Goal: Information Seeking & Learning: Find specific fact

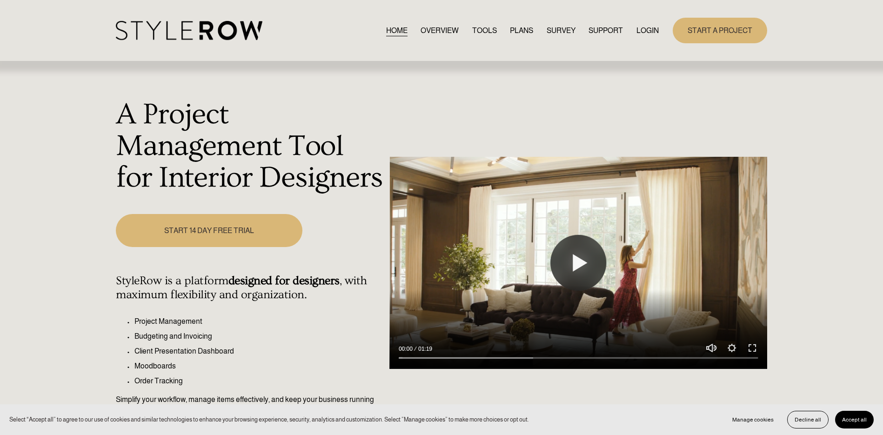
click at [646, 26] on link "LOGIN" at bounding box center [648, 30] width 22 height 13
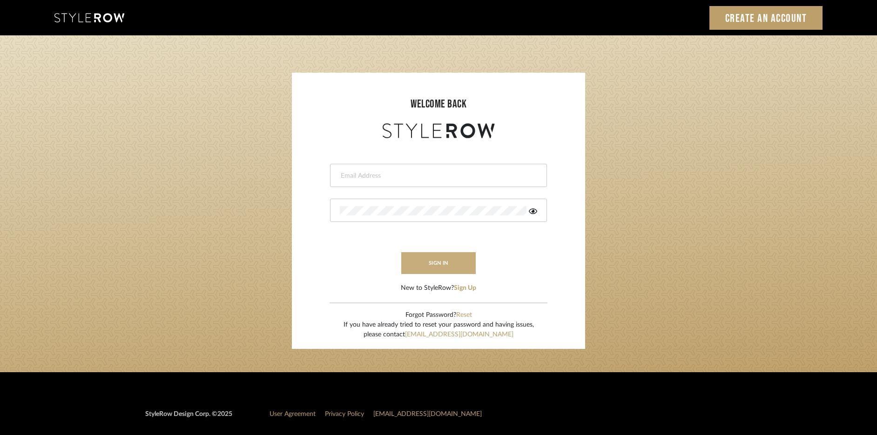
type input "rayeinteriordesign@gmail.com"
click at [449, 261] on button "sign in" at bounding box center [438, 263] width 74 height 22
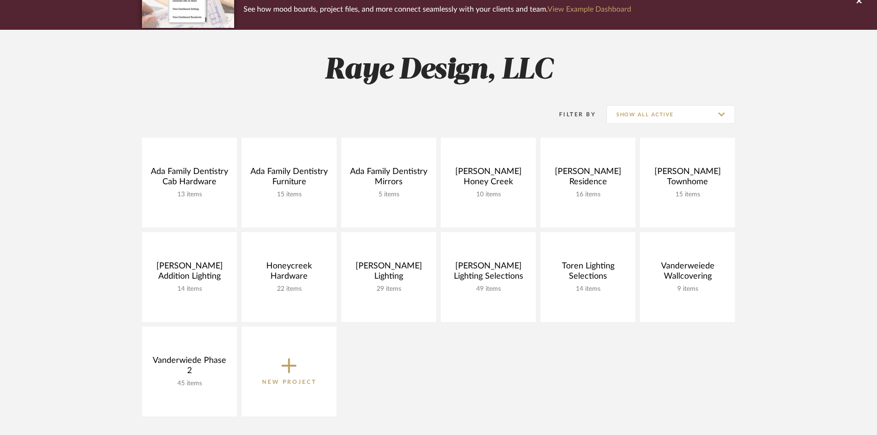
scroll to position [94, 0]
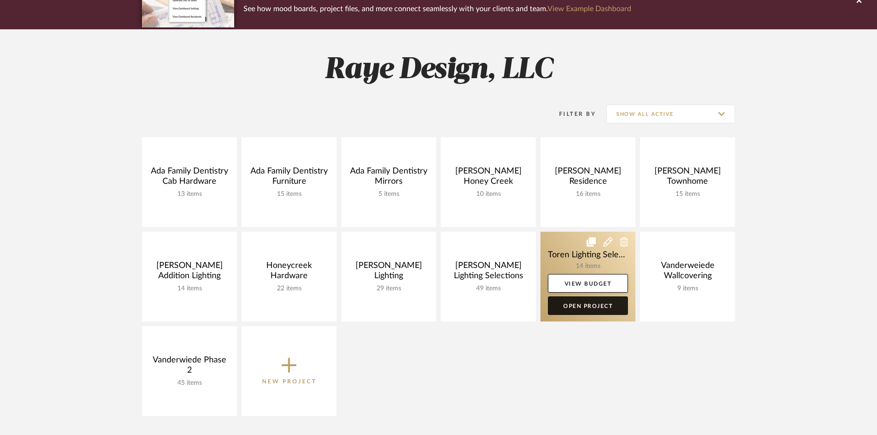
click at [603, 302] on link "Open Project" at bounding box center [588, 306] width 80 height 19
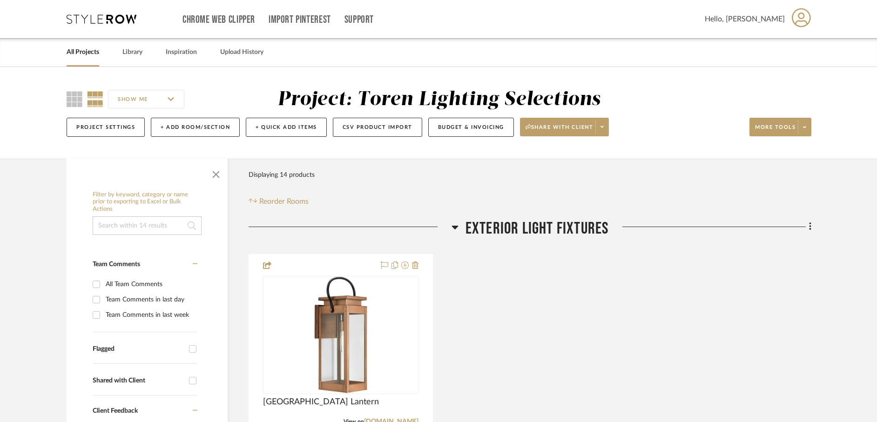
click at [77, 49] on link "All Projects" at bounding box center [83, 52] width 33 height 13
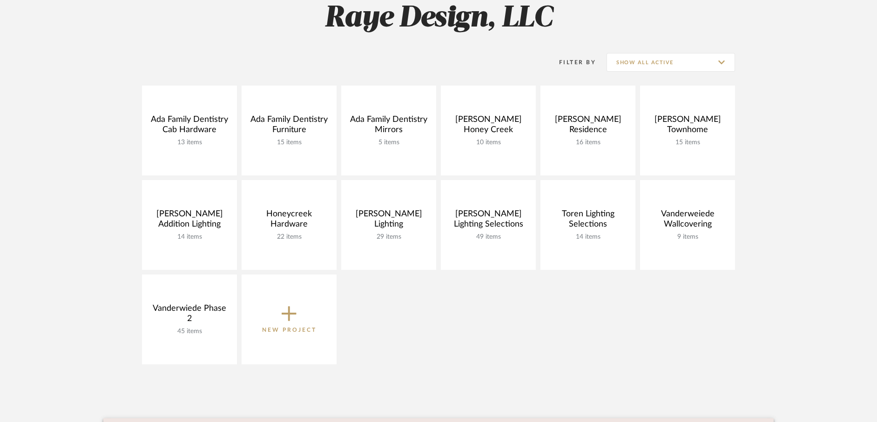
scroll to position [147, 0]
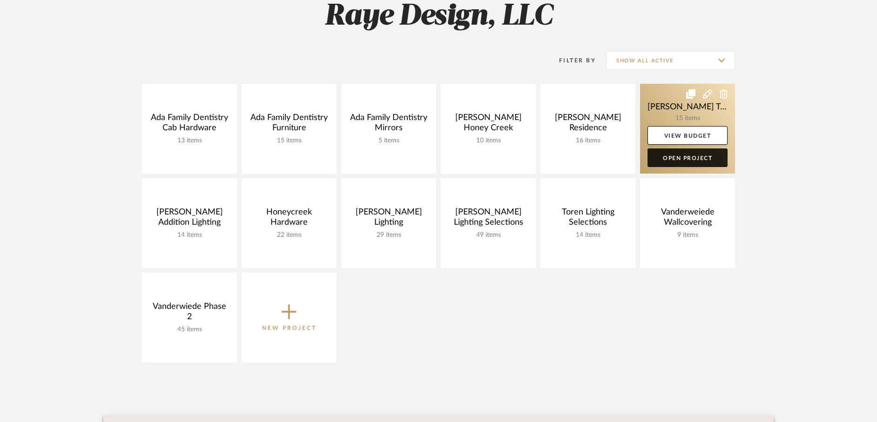
click at [700, 158] on link "Open Project" at bounding box center [687, 157] width 80 height 19
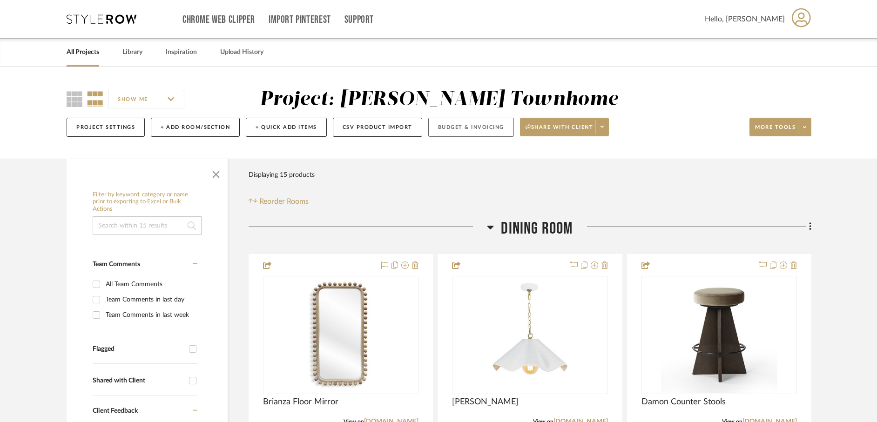
click at [465, 133] on button "Budget & Invoicing" at bounding box center [471, 127] width 86 height 19
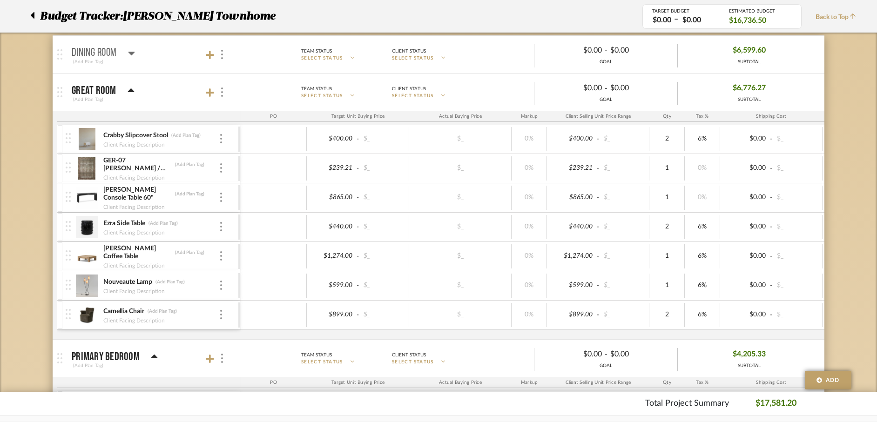
scroll to position [145, 0]
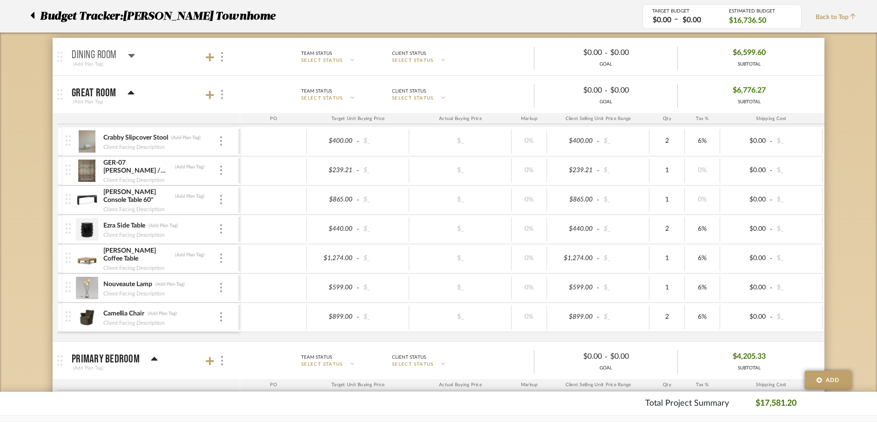
click at [130, 54] on icon at bounding box center [131, 56] width 7 height 4
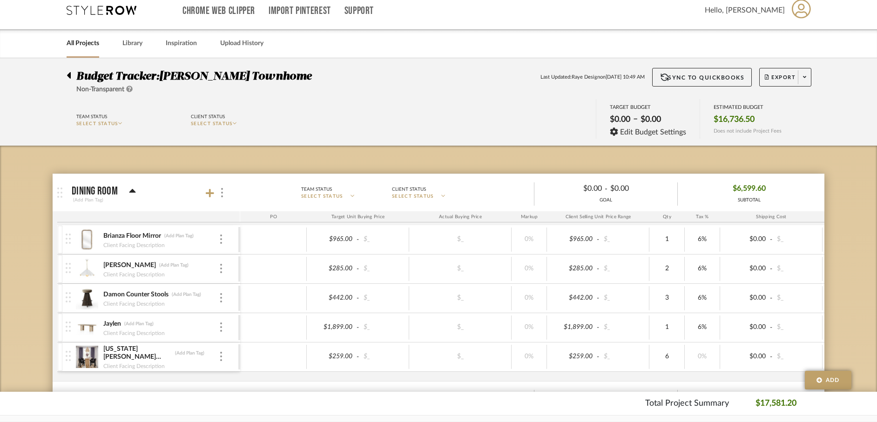
scroll to position [8, 0]
click at [94, 43] on link "All Projects" at bounding box center [83, 44] width 33 height 13
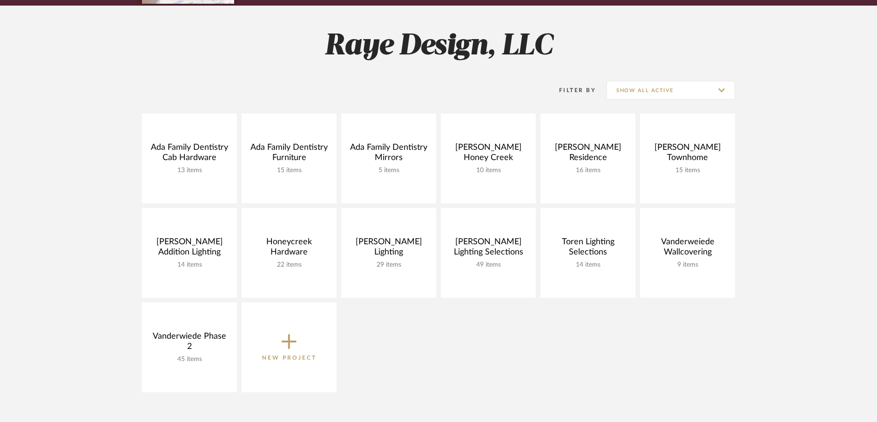
scroll to position [119, 0]
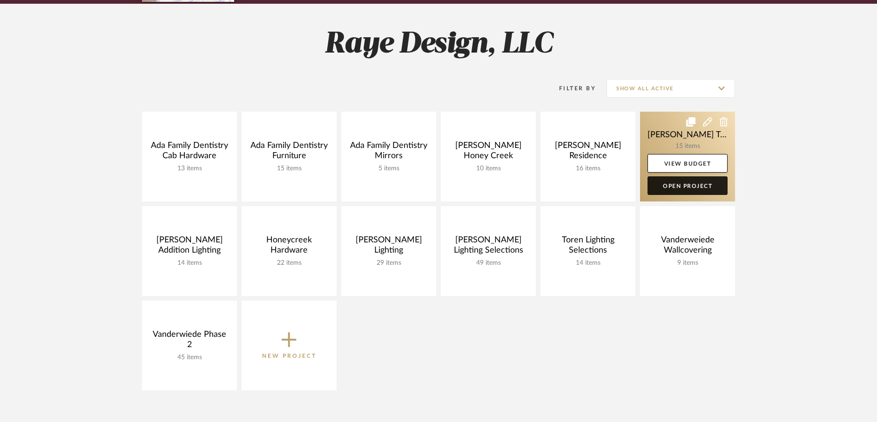
click at [682, 187] on link "Open Project" at bounding box center [687, 185] width 80 height 19
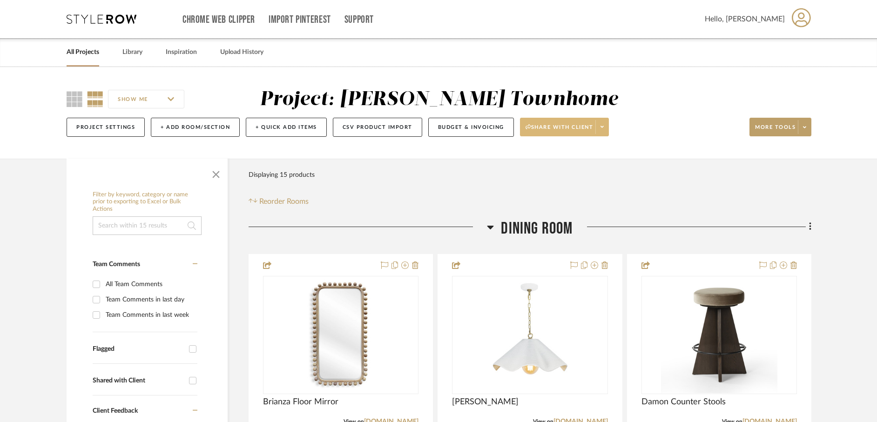
click at [608, 128] on span at bounding box center [601, 127] width 13 height 14
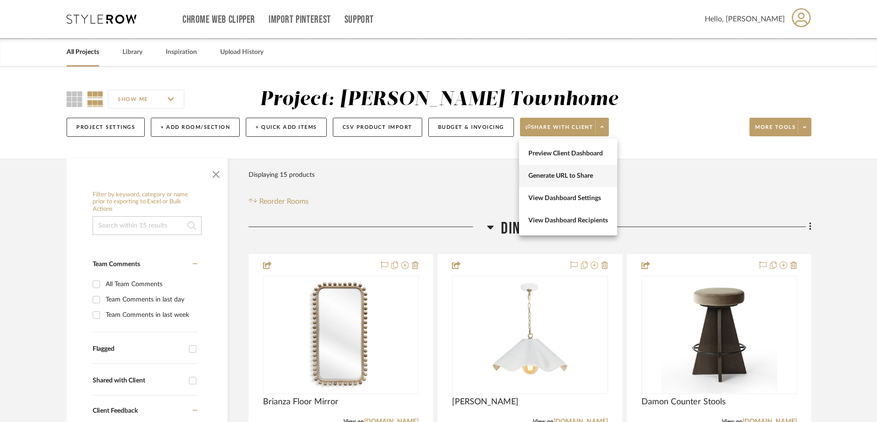
click at [567, 175] on span "Generate URL to Share" at bounding box center [568, 176] width 80 height 8
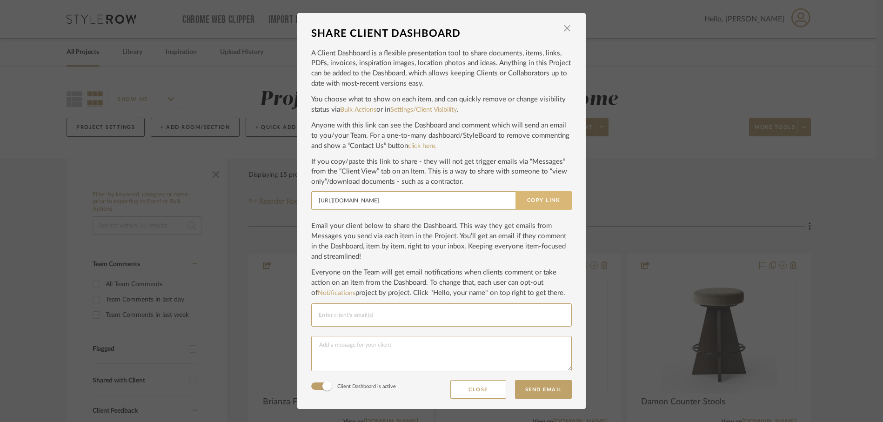
click at [523, 205] on button "Copy Link" at bounding box center [544, 200] width 56 height 19
click at [565, 30] on span "button" at bounding box center [567, 28] width 19 height 19
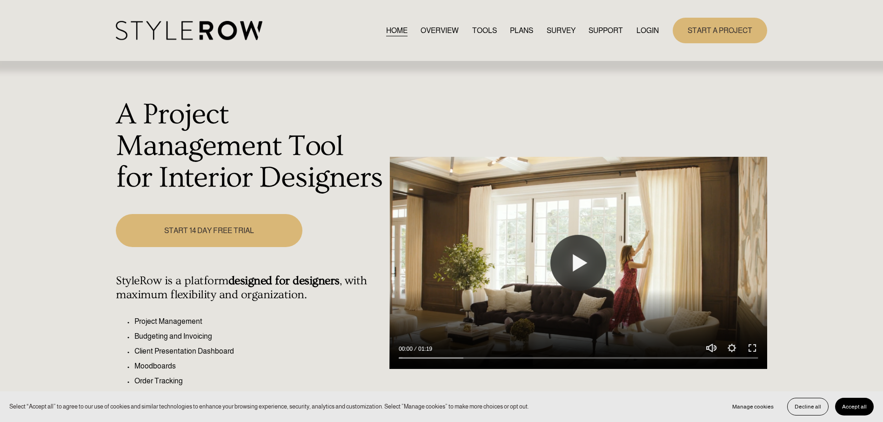
click at [654, 29] on link "LOGIN" at bounding box center [648, 30] width 22 height 13
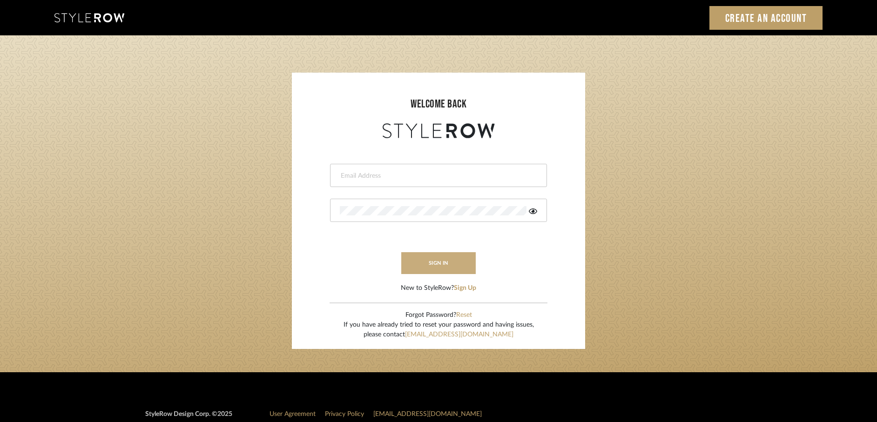
type input "rayeinteriordesign@gmail.com"
click at [455, 270] on button "sign in" at bounding box center [438, 263] width 74 height 22
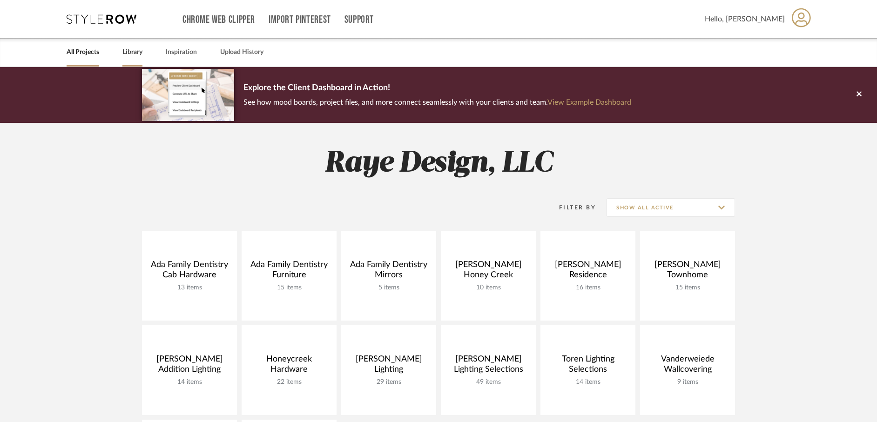
click at [132, 53] on link "Library" at bounding box center [132, 52] width 20 height 13
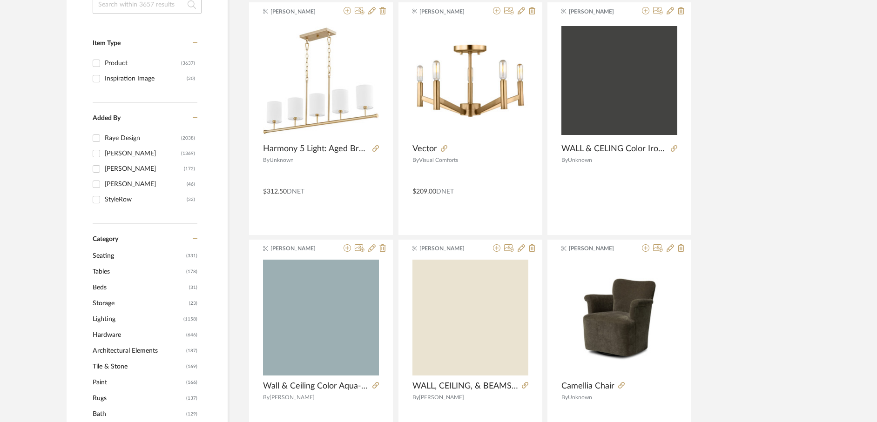
scroll to position [175, 0]
click at [115, 320] on span "Lighting" at bounding box center [137, 320] width 88 height 16
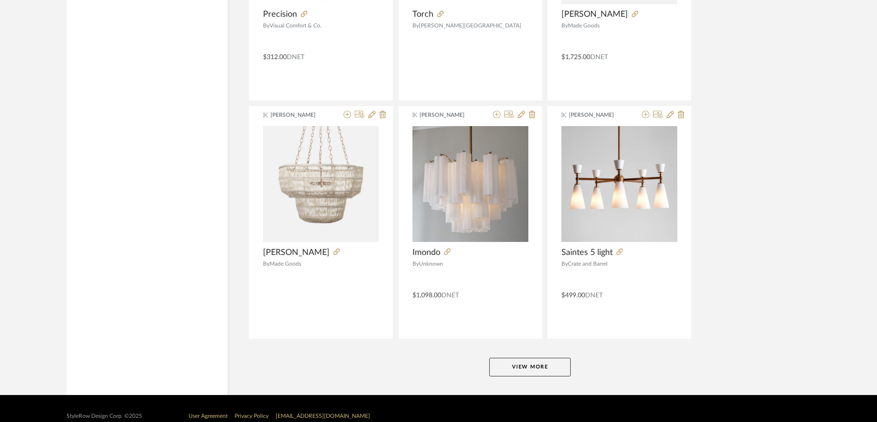
scroll to position [2748, 0]
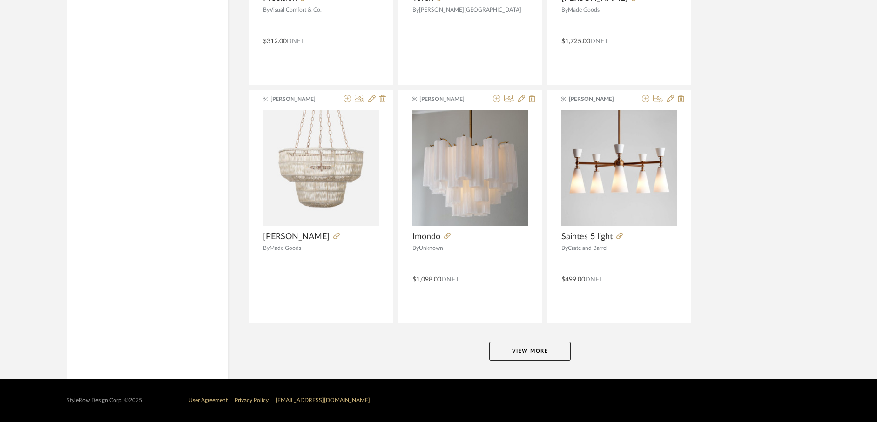
click at [524, 352] on button "View More" at bounding box center [529, 351] width 81 height 19
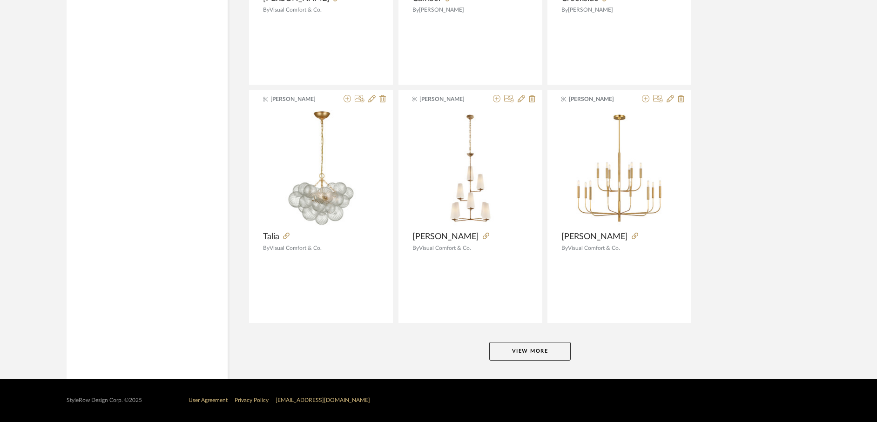
scroll to position [5605, 0]
click at [525, 348] on button "View More" at bounding box center [529, 351] width 81 height 19
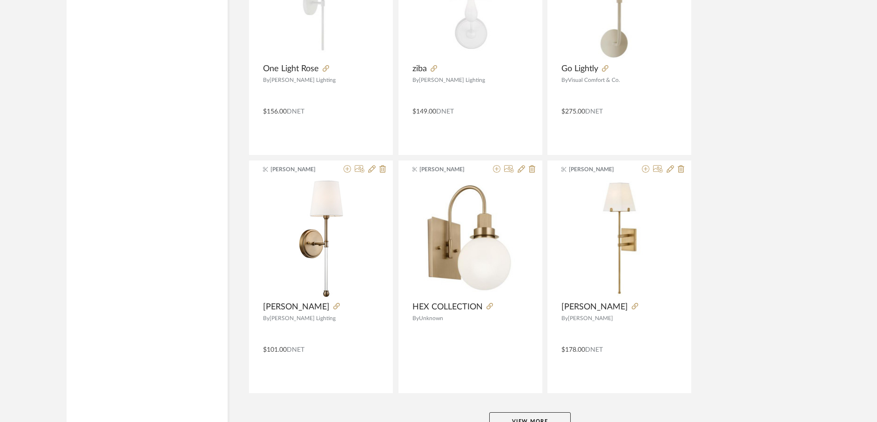
scroll to position [8462, 0]
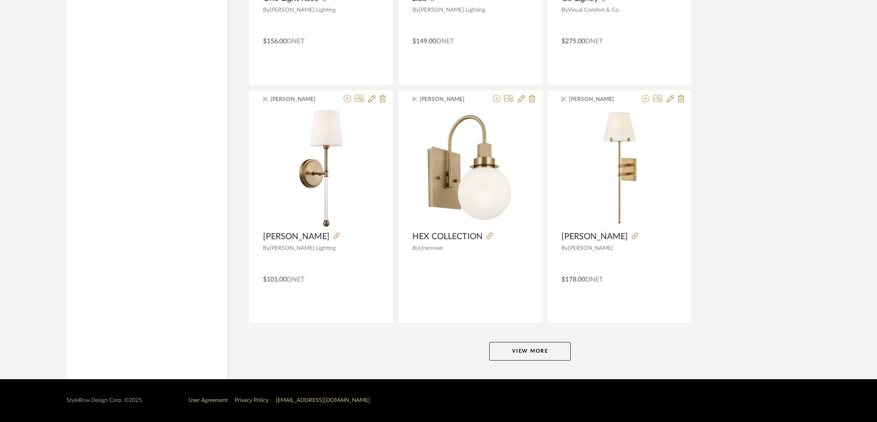
click at [533, 351] on button "View More" at bounding box center [529, 351] width 81 height 19
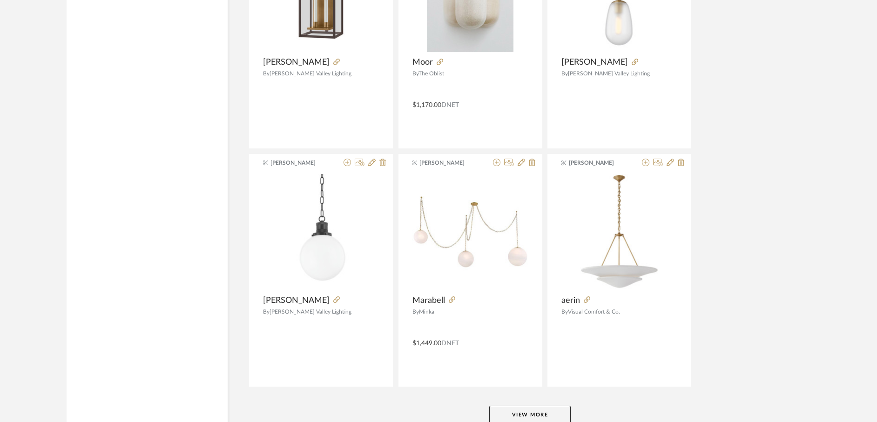
scroll to position [11319, 0]
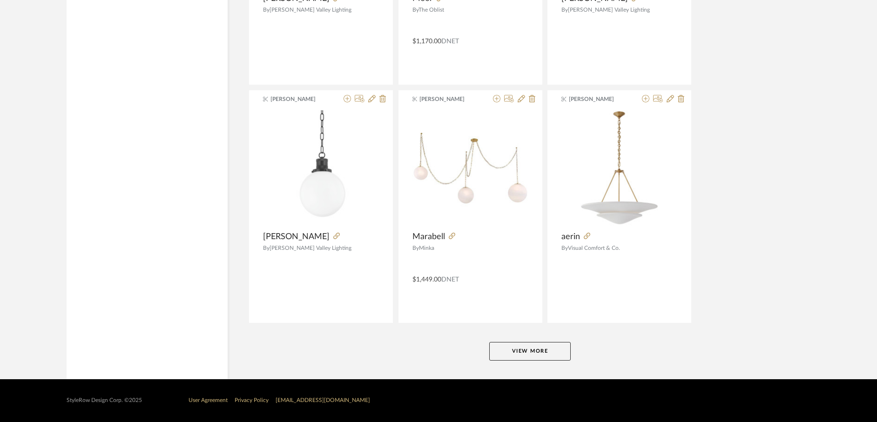
click at [535, 353] on button "View More" at bounding box center [529, 351] width 81 height 19
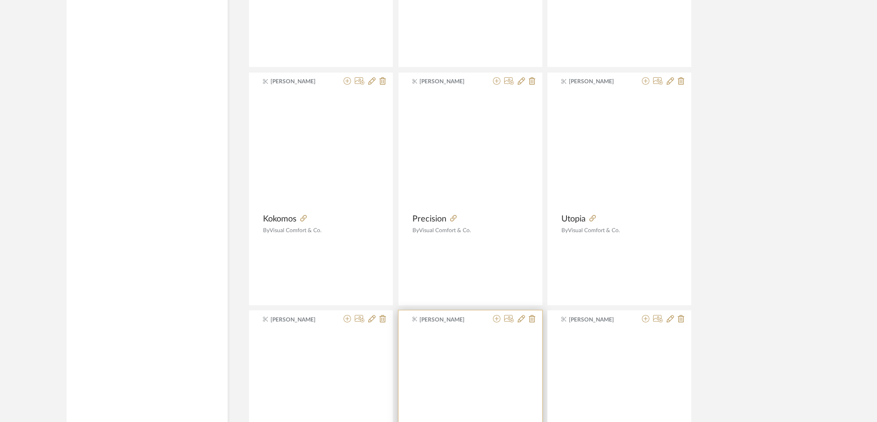
scroll to position [11680, 0]
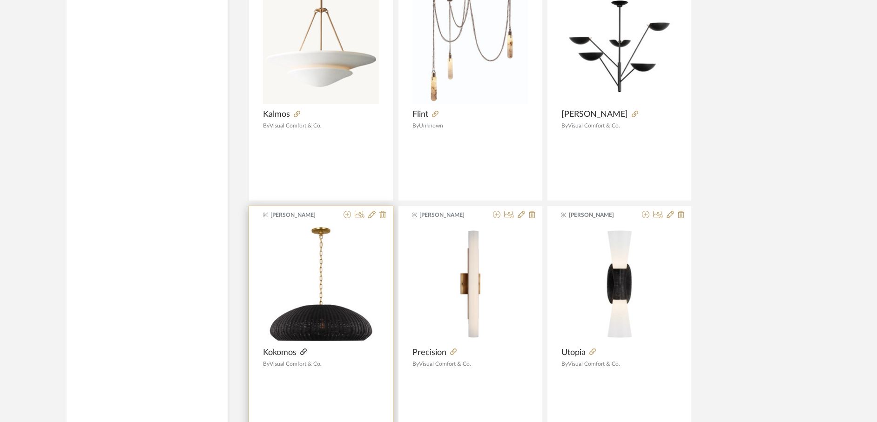
click at [303, 352] on icon at bounding box center [303, 352] width 7 height 7
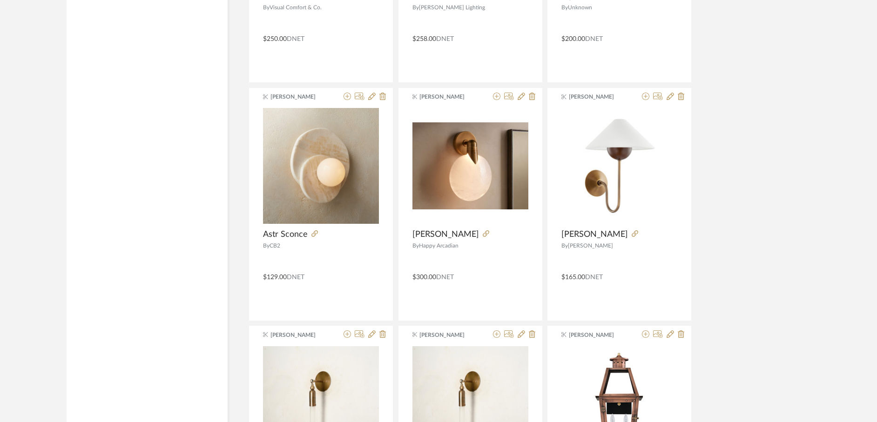
scroll to position [12754, 0]
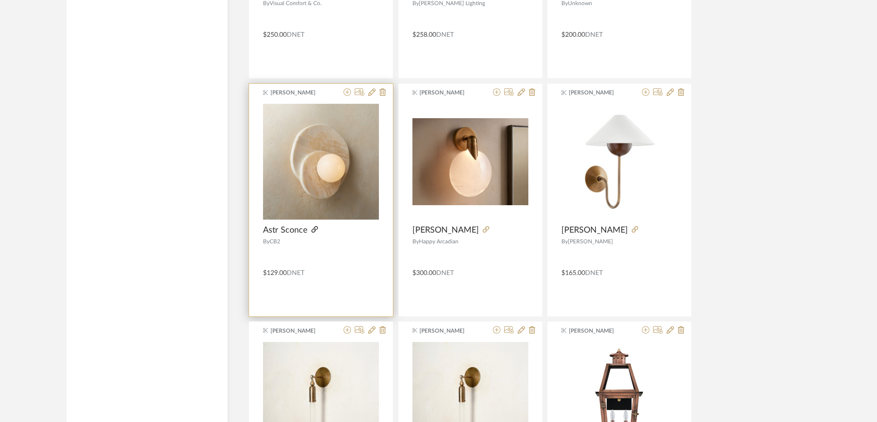
click at [313, 229] on icon at bounding box center [314, 229] width 7 height 7
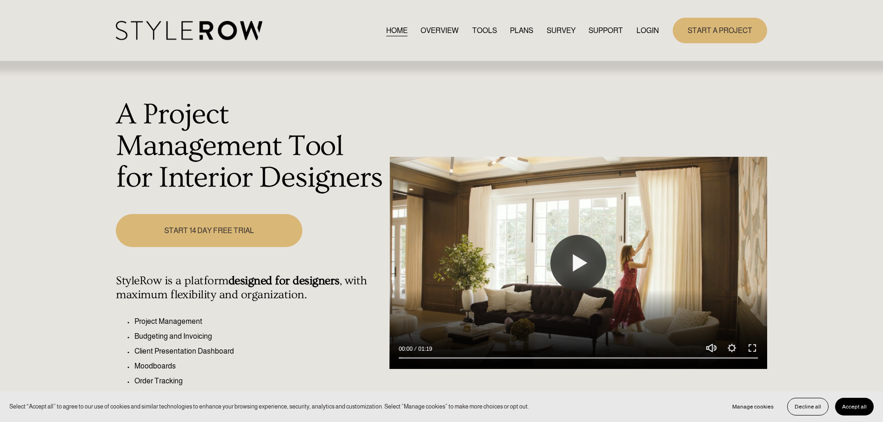
click at [653, 31] on link "LOGIN" at bounding box center [648, 30] width 22 height 13
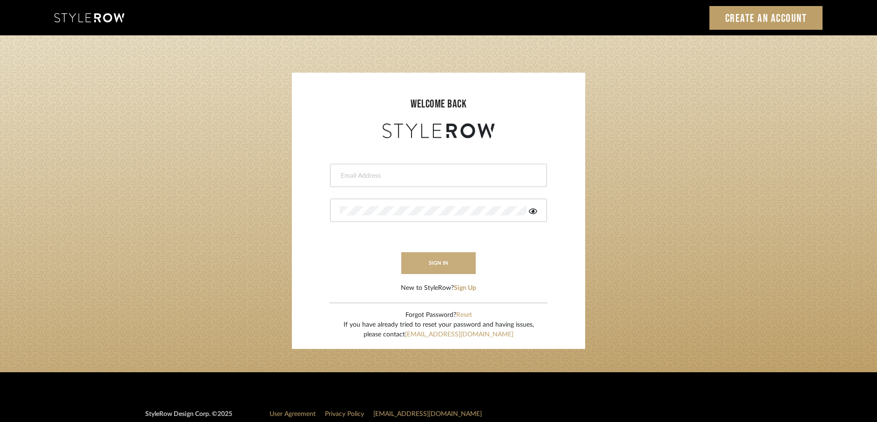
type input "[EMAIL_ADDRESS][DOMAIN_NAME]"
click at [423, 265] on button "sign in" at bounding box center [438, 263] width 74 height 22
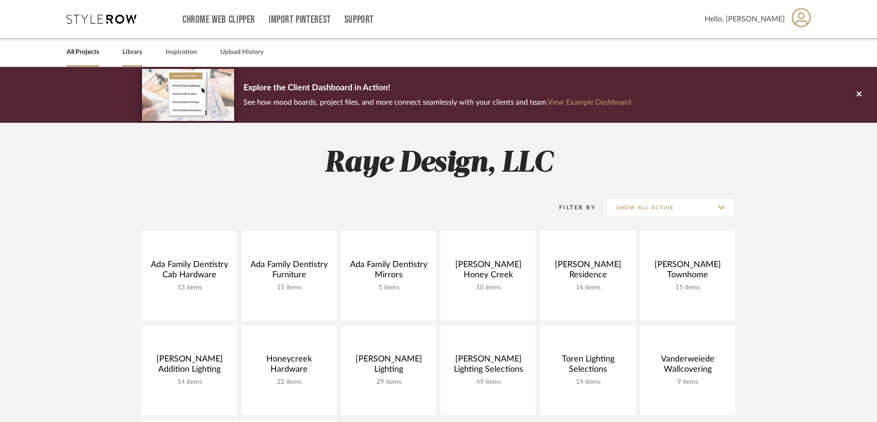
click at [137, 50] on link "Library" at bounding box center [132, 52] width 20 height 13
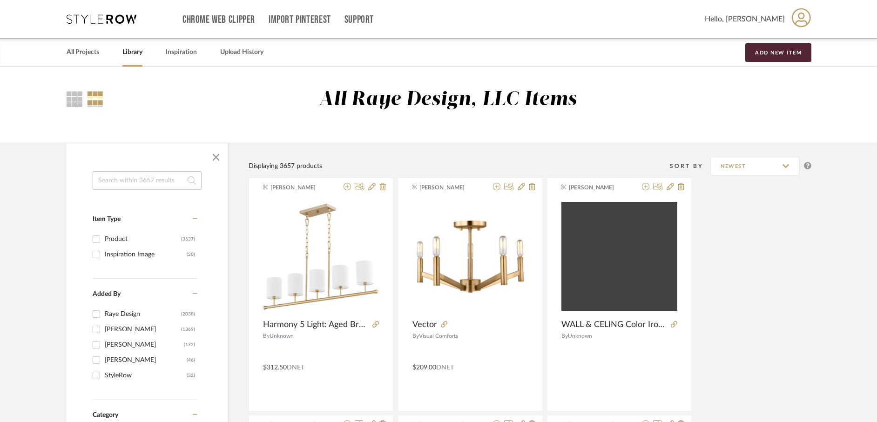
click at [115, 178] on input at bounding box center [147, 180] width 109 height 19
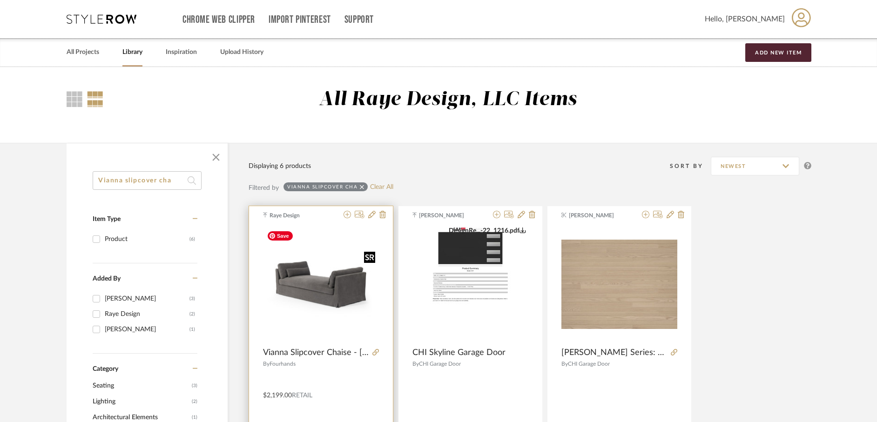
click at [297, 290] on img "0" at bounding box center [321, 285] width 116 height 116
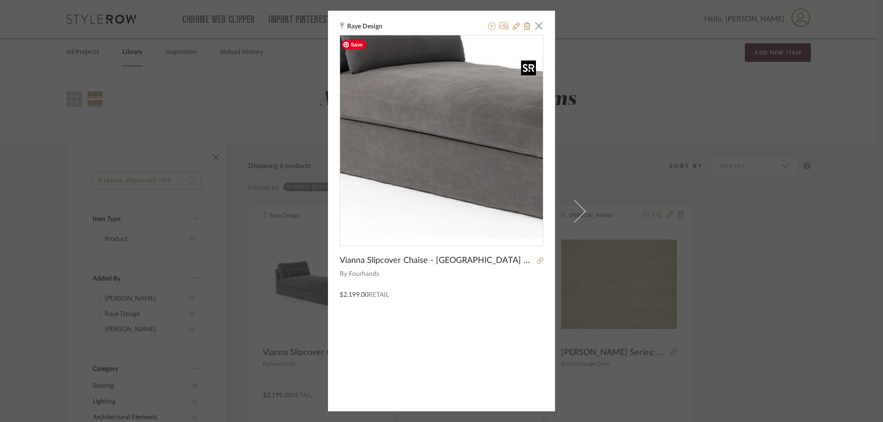
click at [412, 145] on img "0" at bounding box center [441, 136] width 203 height 203
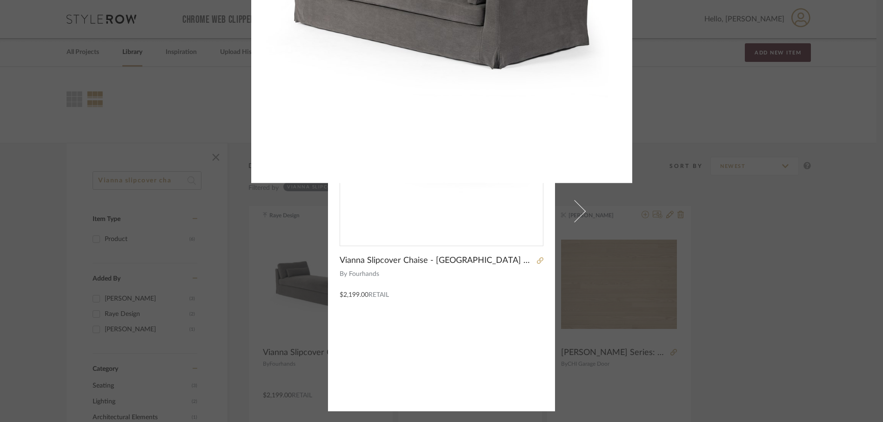
click at [231, 194] on div at bounding box center [441, 211] width 883 height 422
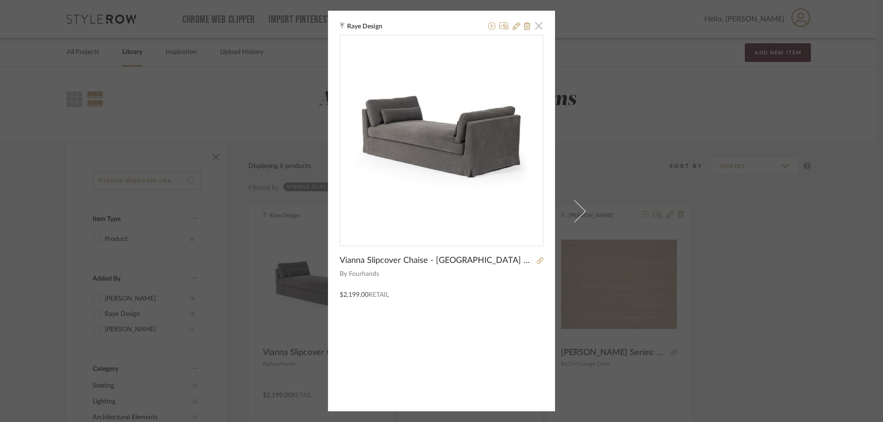
click at [538, 28] on span "button" at bounding box center [539, 25] width 19 height 19
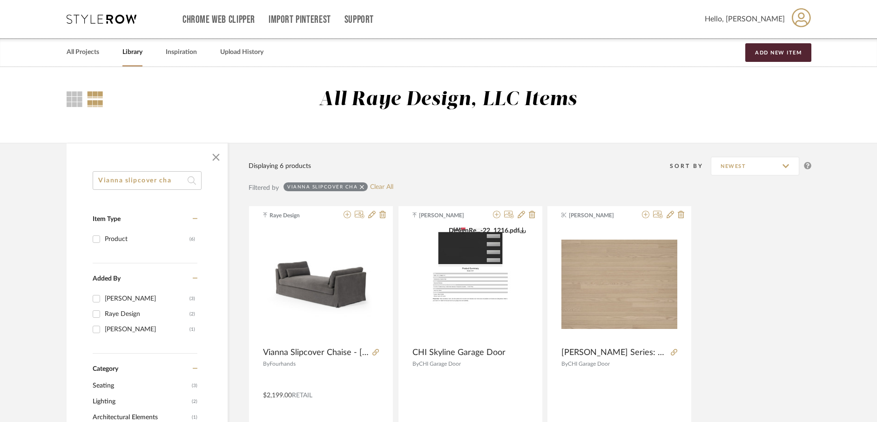
click at [177, 181] on input "Vianna slipcover cha" at bounding box center [147, 180] width 109 height 19
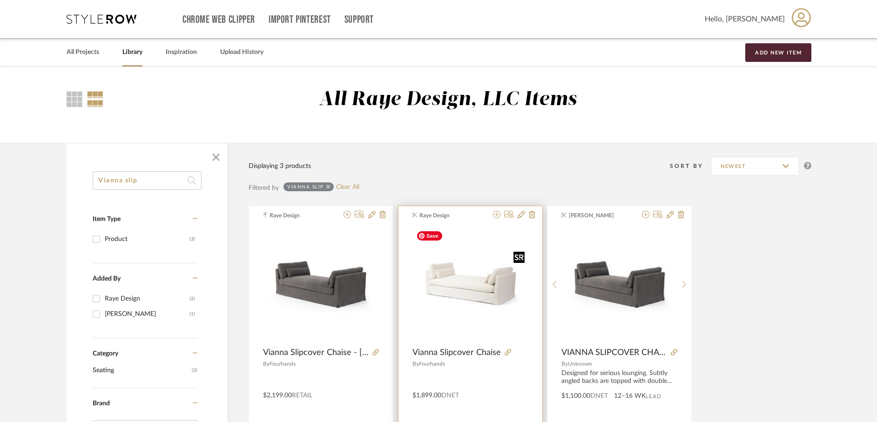
type input "Vianna slip"
click at [455, 297] on img "0" at bounding box center [470, 285] width 116 height 116
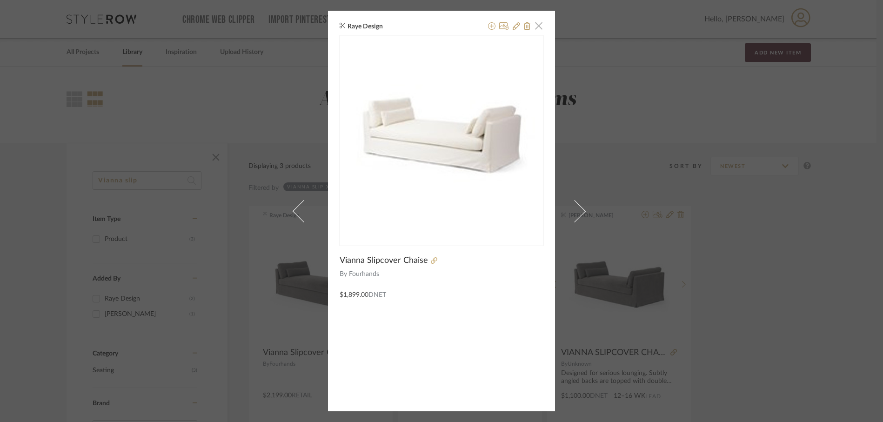
click at [538, 29] on span "button" at bounding box center [539, 25] width 19 height 19
